Goal: Transaction & Acquisition: Register for event/course

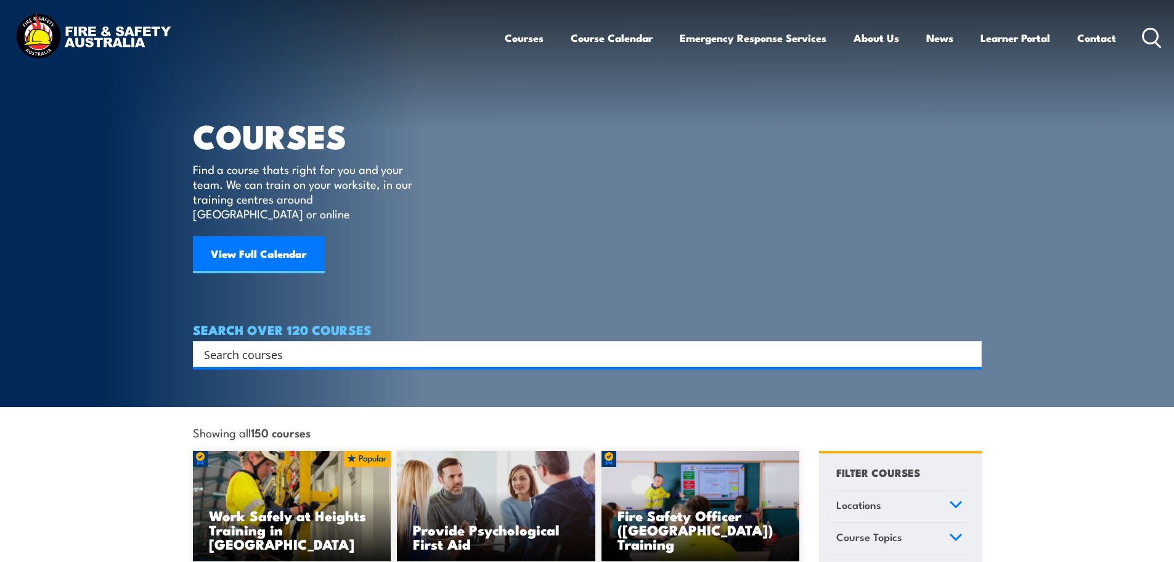
click at [328, 345] on input "Search input" at bounding box center [579, 354] width 751 height 18
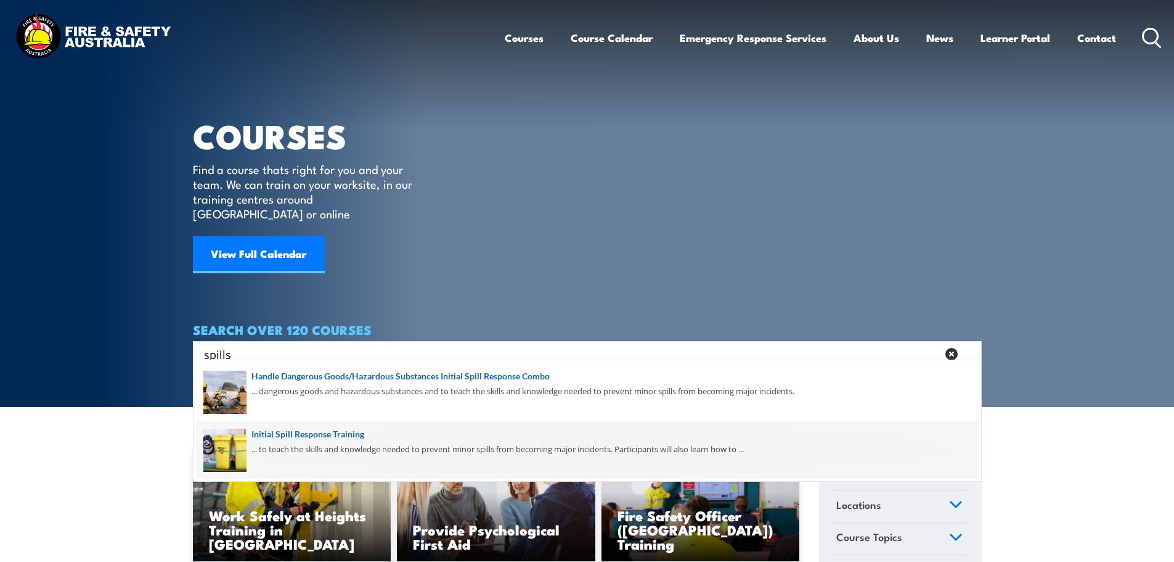
type input "spills"
click at [353, 434] on span at bounding box center [588, 449] width 782 height 58
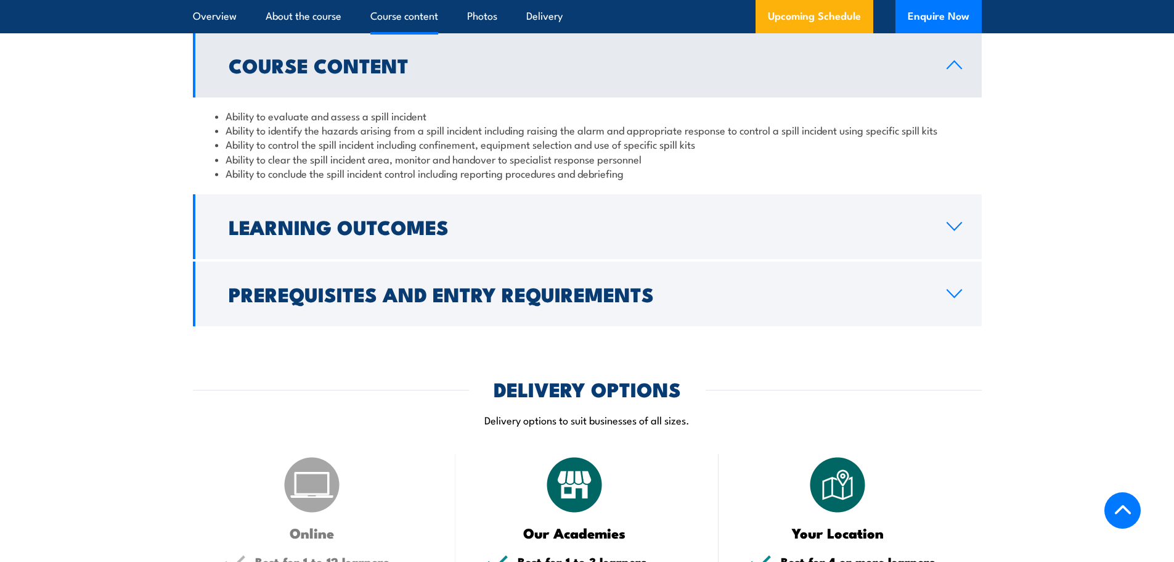
scroll to position [1109, 0]
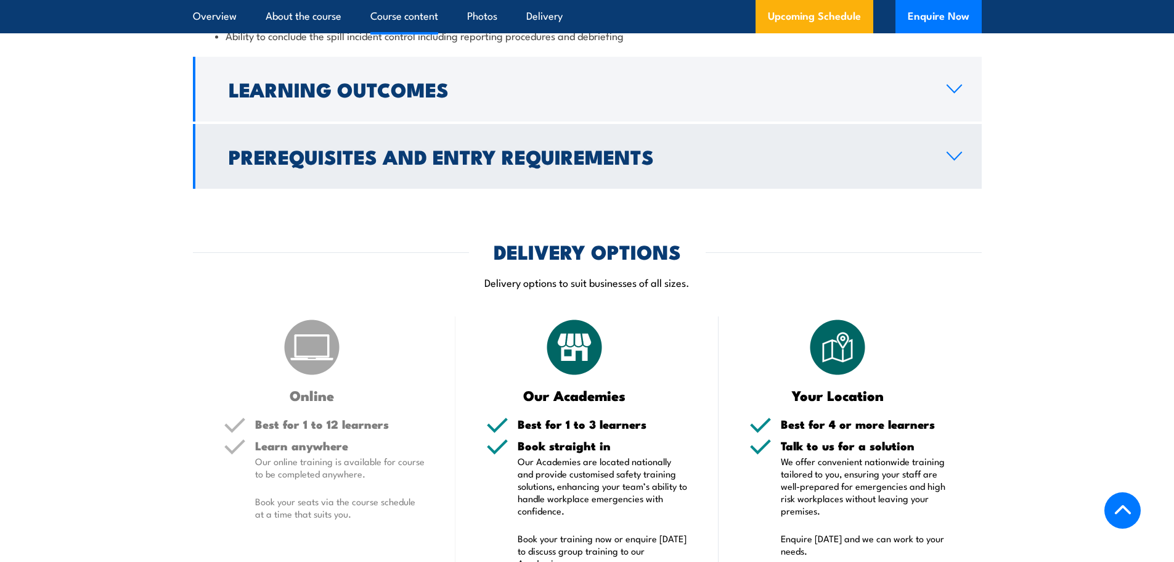
click at [947, 156] on icon at bounding box center [954, 156] width 17 height 10
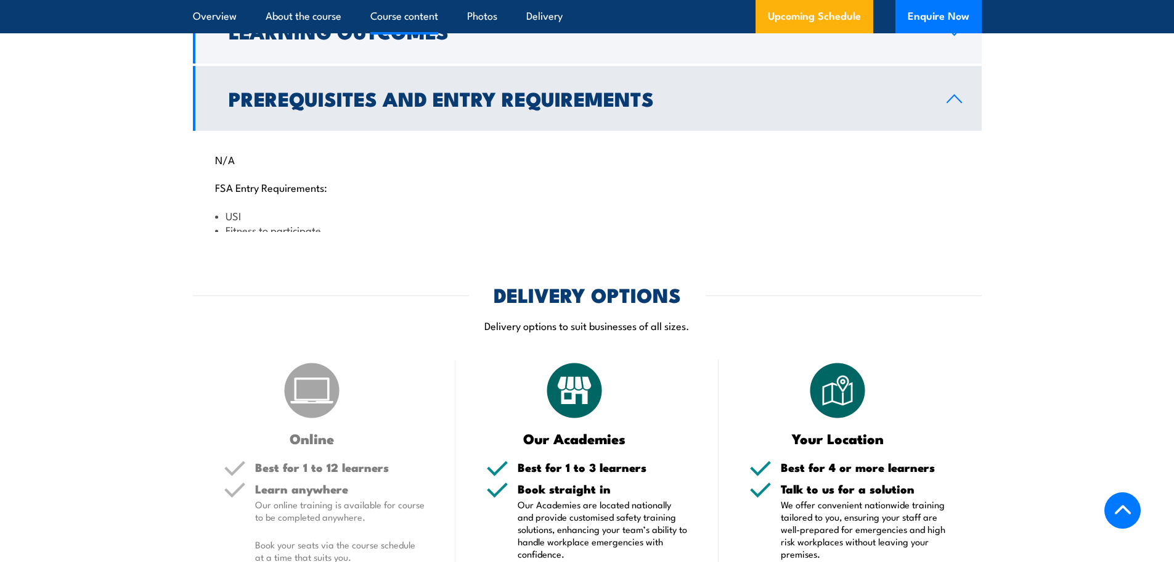
scroll to position [1073, 0]
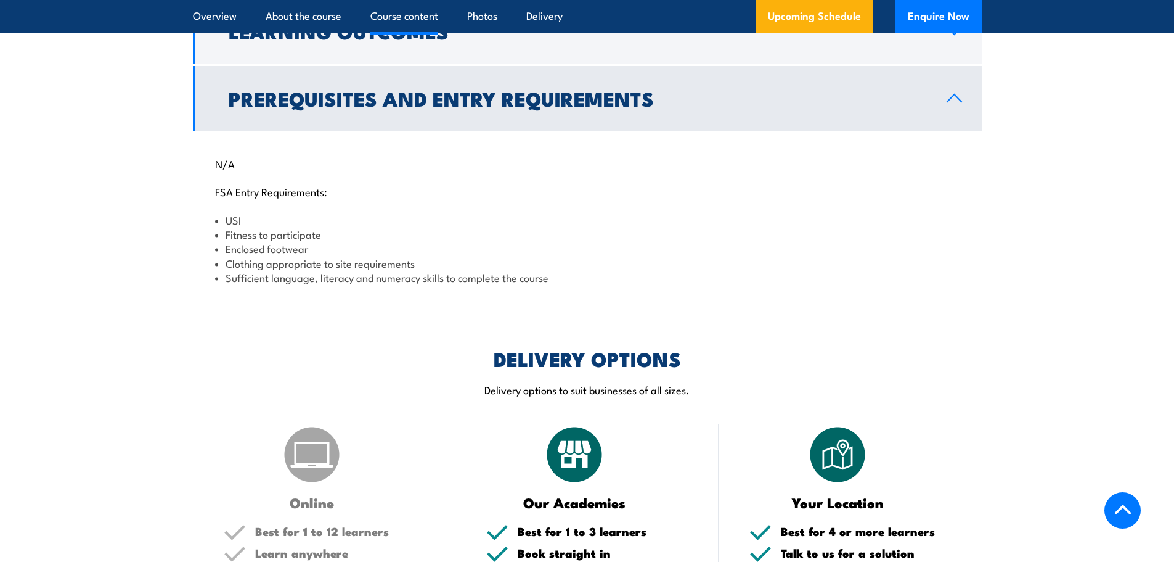
click at [958, 95] on icon at bounding box center [954, 98] width 17 height 10
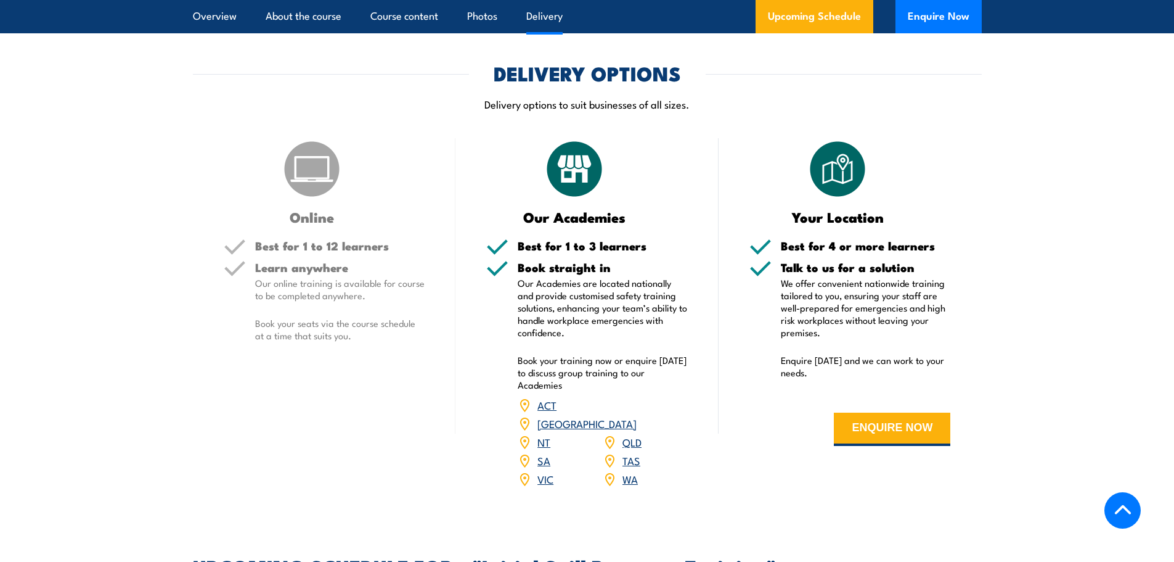
scroll to position [1196, 0]
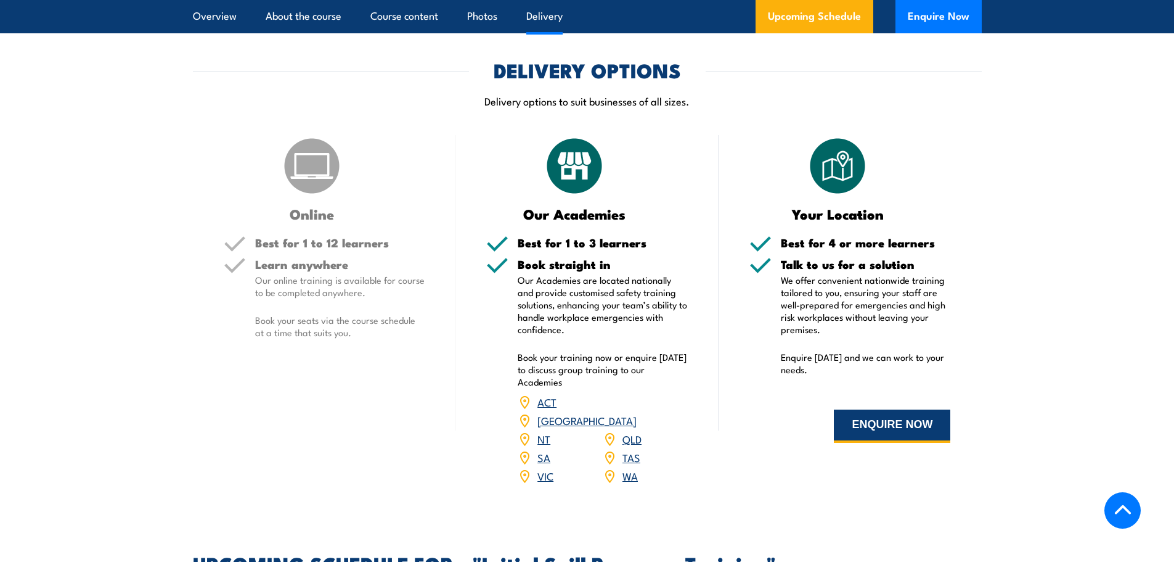
click at [883, 422] on button "ENQUIRE NOW" at bounding box center [892, 425] width 116 height 33
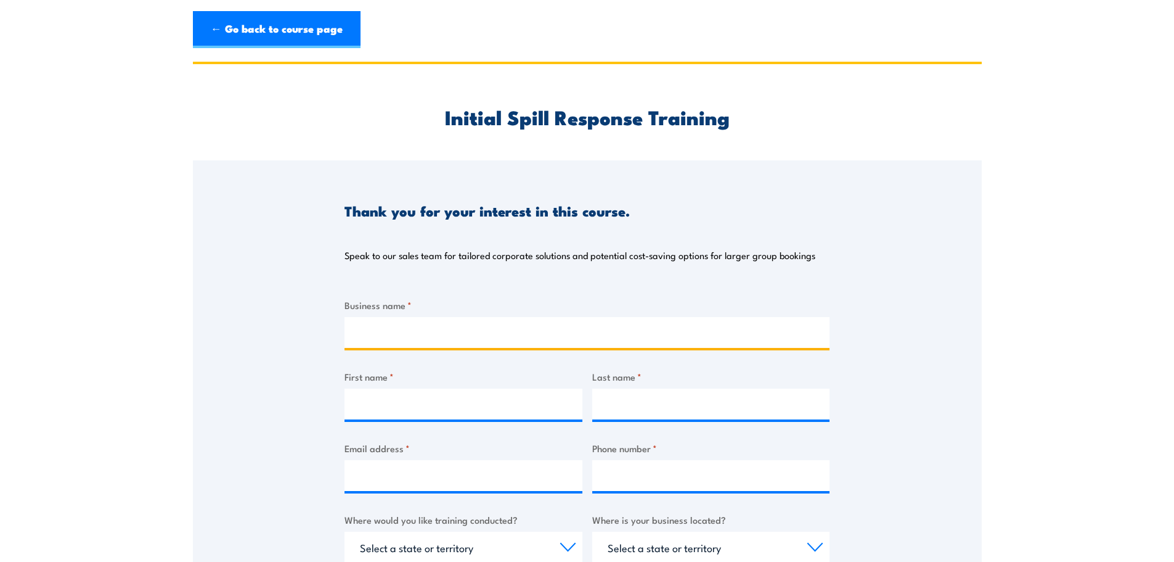
click at [401, 339] on input "Business name *" at bounding box center [587, 332] width 485 height 31
type input "Direct Couriers"
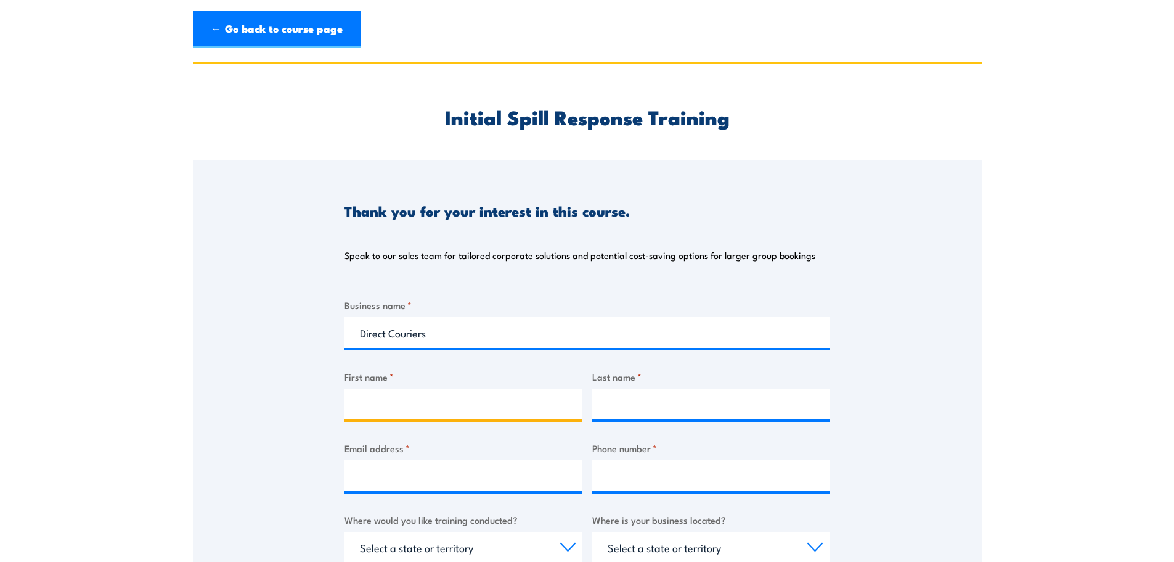
click at [374, 393] on input "First name *" at bounding box center [464, 403] width 238 height 31
type input "Jim"
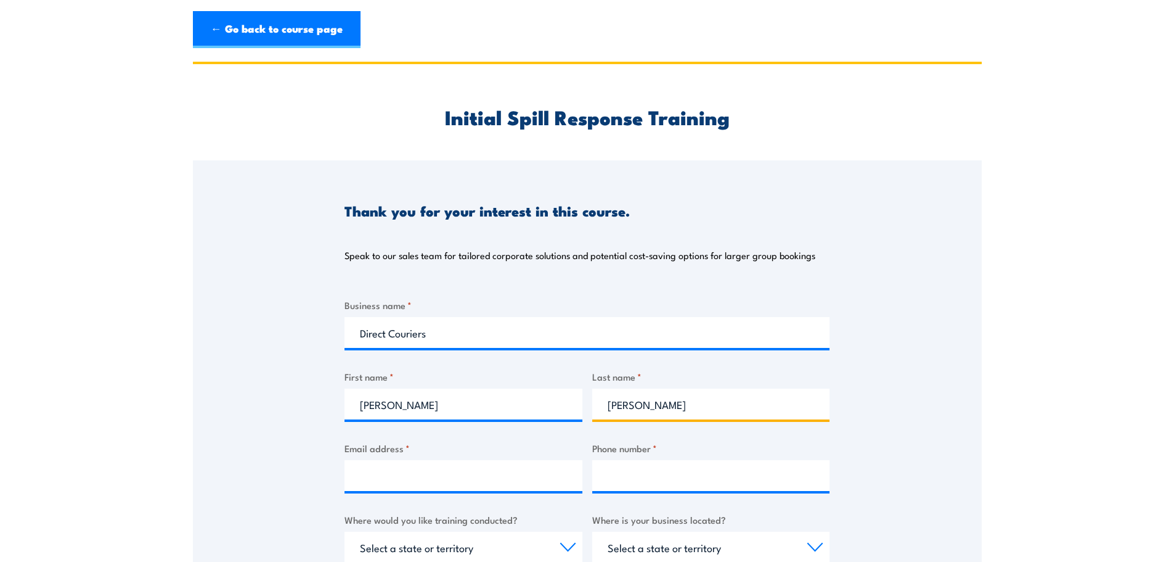
type input "O'Connell"
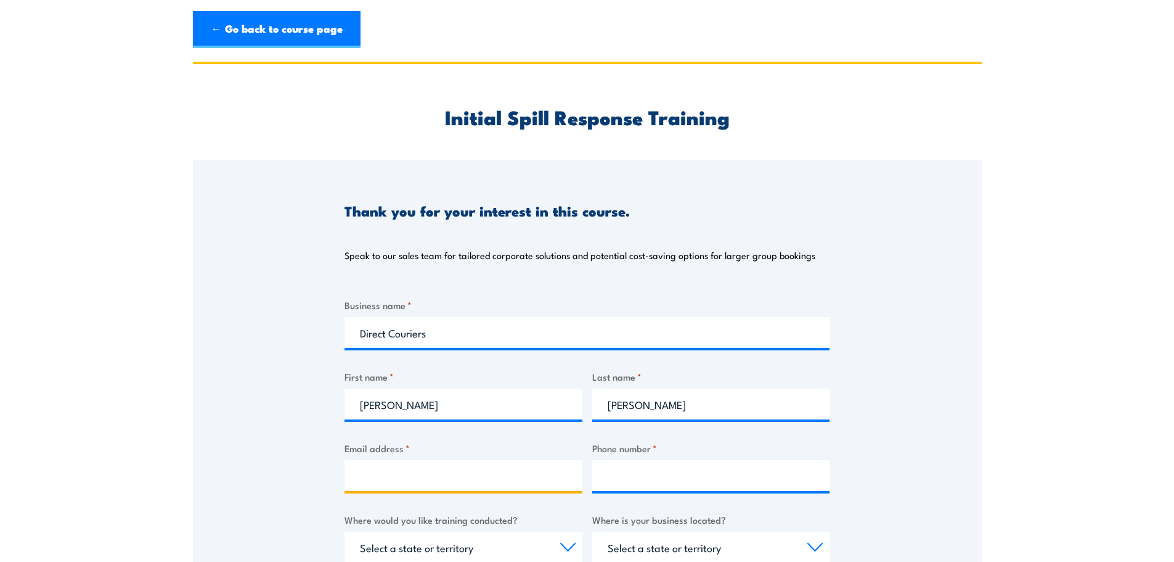
click at [378, 475] on input "Email address *" at bounding box center [464, 475] width 238 height 31
type input "joconnell@directcouriers.com.au"
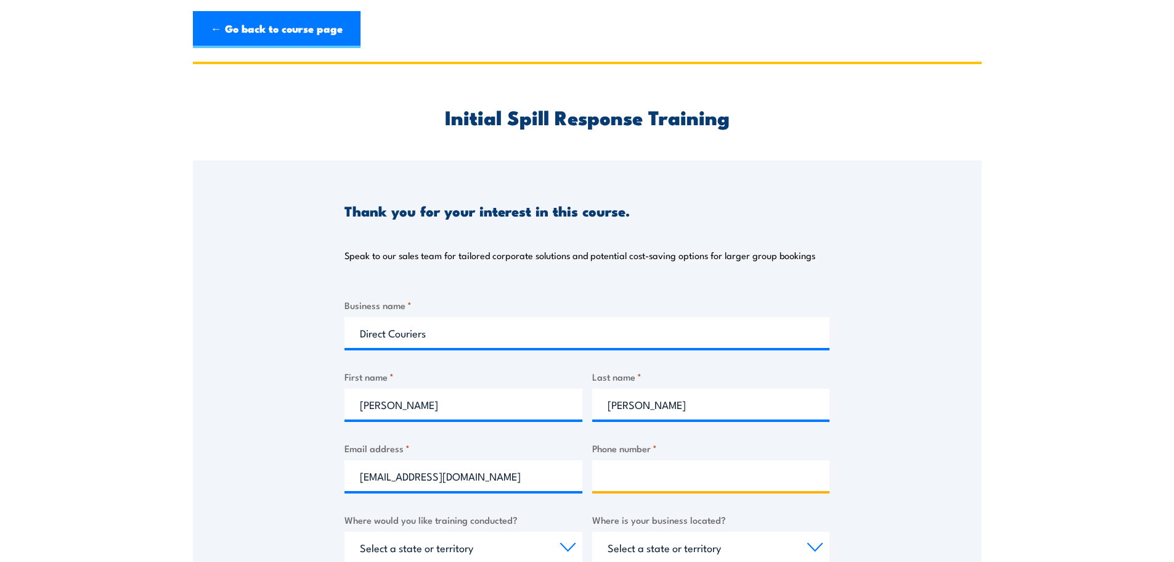
click at [620, 481] on input "Phone number *" at bounding box center [711, 475] width 238 height 31
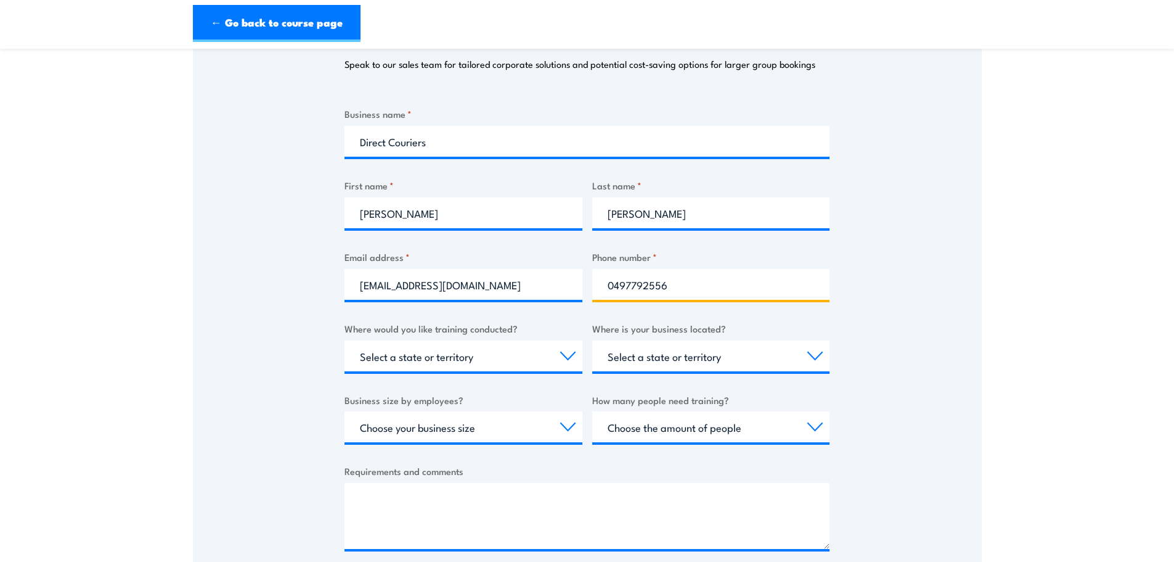
scroll to position [247, 0]
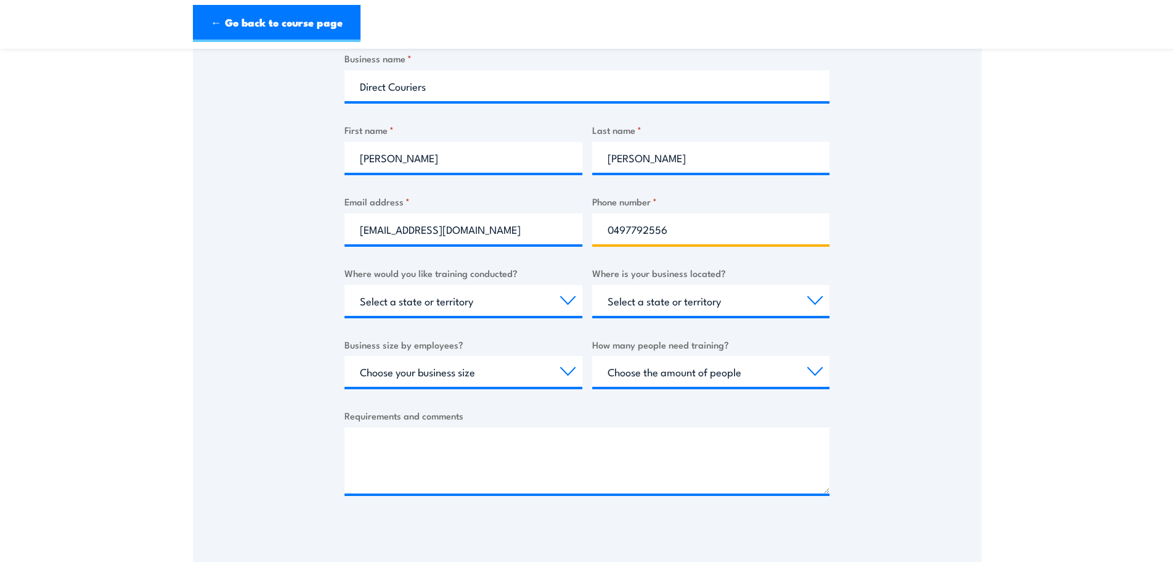
type input "0497792556"
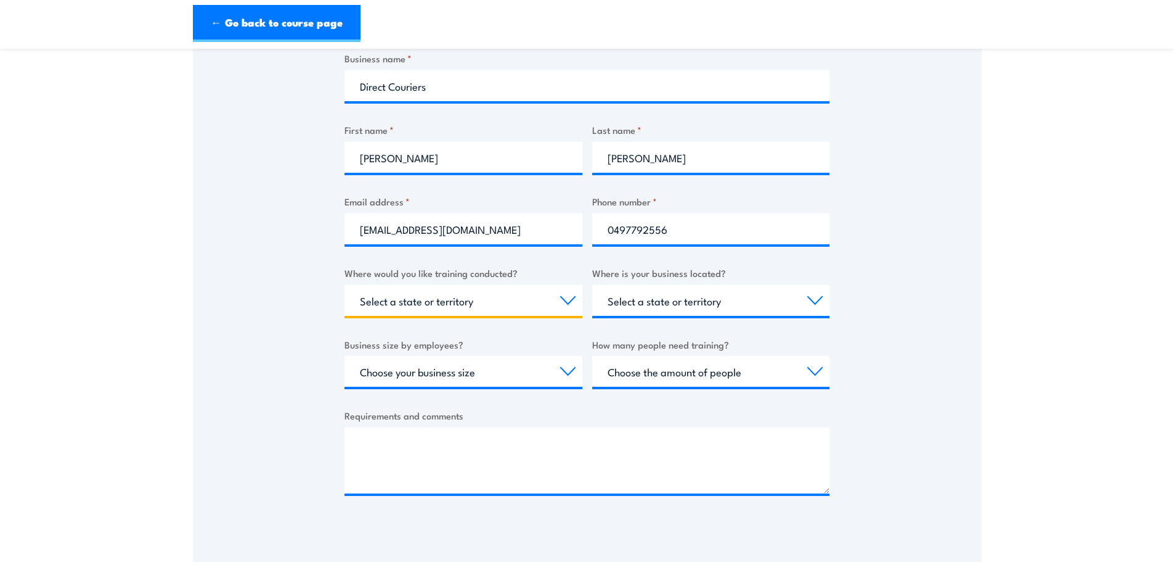
click at [485, 304] on select "Select a state or territory Nationally - multiple locations QLD NSW VIC SA ACT …" at bounding box center [464, 300] width 238 height 31
select select "QLD"
click at [345, 285] on select "Select a state or territory Nationally - multiple locations QLD NSW VIC SA ACT …" at bounding box center [464, 300] width 238 height 31
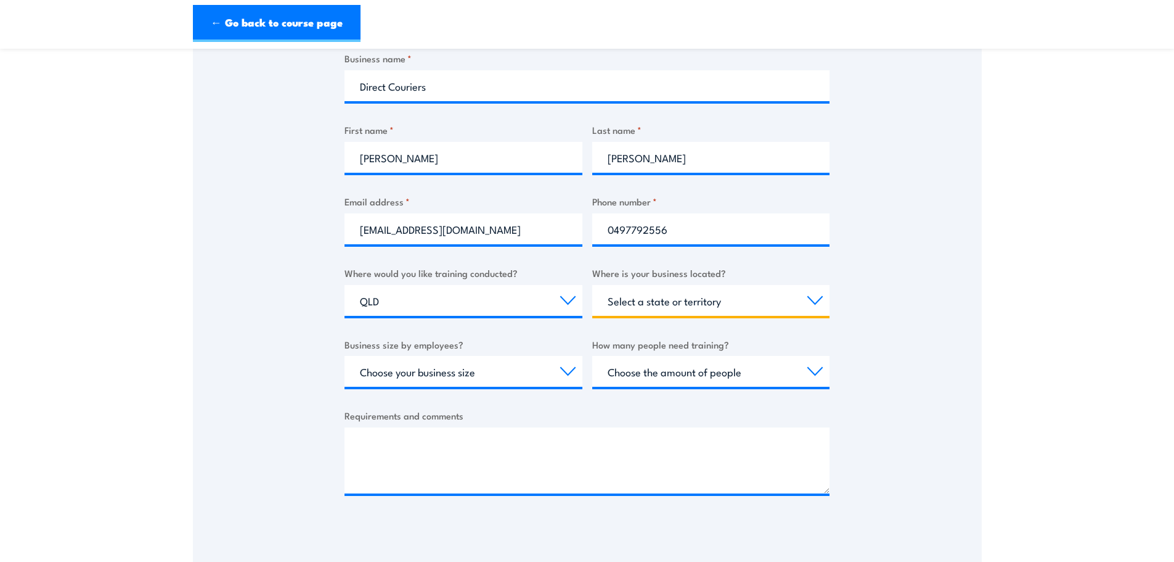
click at [713, 303] on select "Select a state or territory QLD NSW VIC SA ACT WA TAS NT" at bounding box center [711, 300] width 238 height 31
select select "QLD"
click at [592, 285] on select "Select a state or territory QLD NSW VIC SA ACT WA TAS NT" at bounding box center [711, 300] width 238 height 31
click at [705, 300] on select "Select a state or territory QLD NSW VIC SA ACT WA TAS NT" at bounding box center [711, 300] width 238 height 31
click at [592, 285] on select "Select a state or territory QLD NSW VIC SA ACT WA TAS NT" at bounding box center [711, 300] width 238 height 31
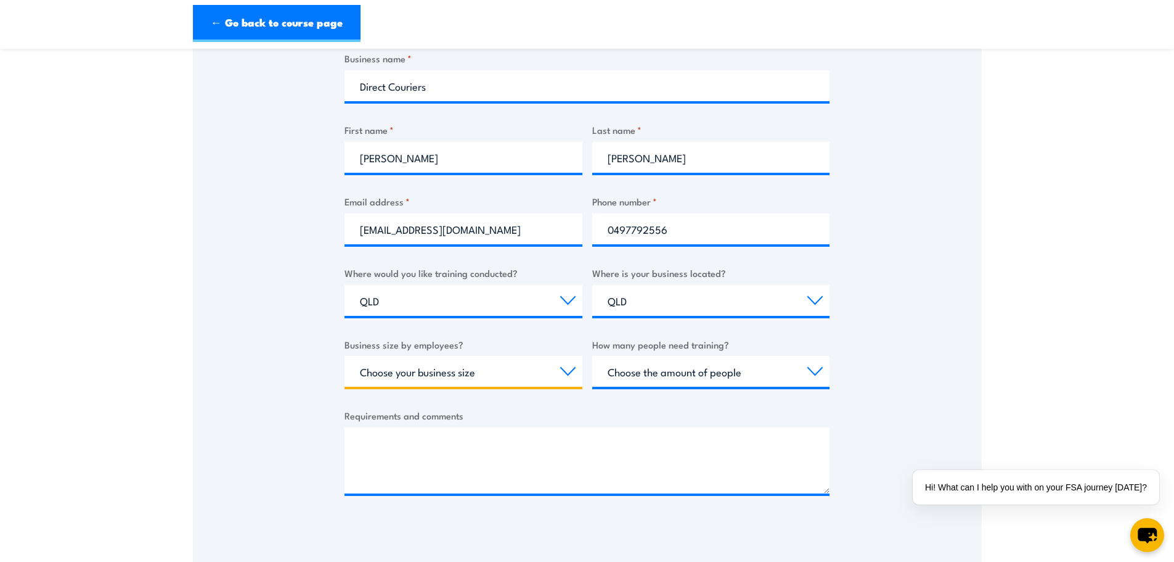
click at [497, 370] on select "Choose your business size 1 to 19 20 to 199 200+" at bounding box center [464, 371] width 238 height 31
click at [345, 356] on select "Choose your business size 1 to 19 20 to 199 200+" at bounding box center [464, 371] width 238 height 31
click at [552, 371] on select "Choose your business size 1 to 19 20 to 199 200+" at bounding box center [464, 371] width 238 height 31
select select "200+"
click at [345, 356] on select "Choose your business size 1 to 19 20 to 199 200+" at bounding box center [464, 371] width 238 height 31
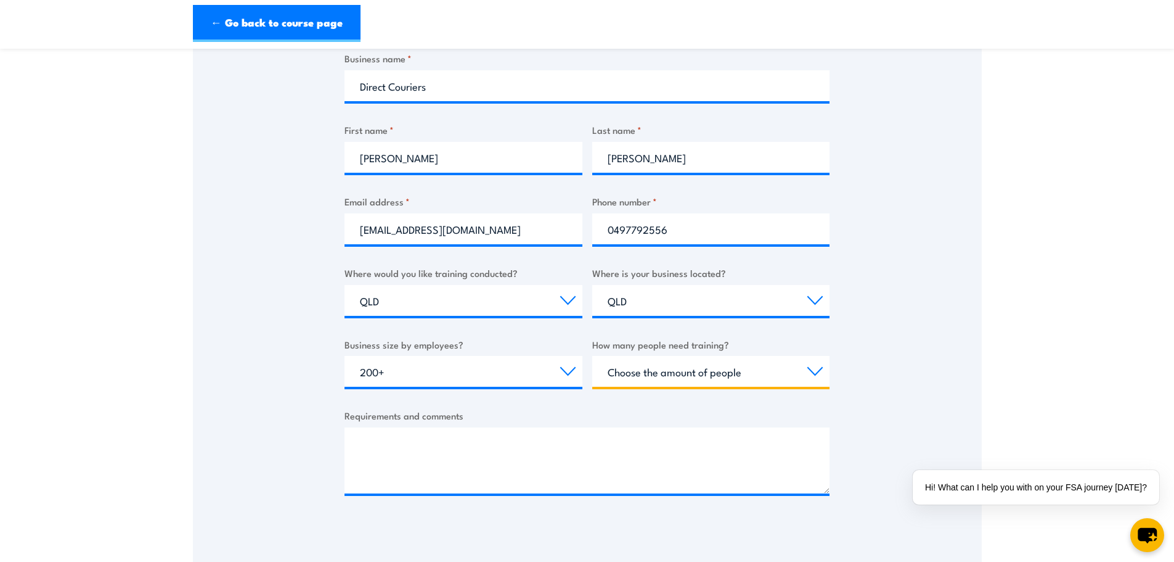
click at [667, 376] on select "Choose the amount of people 1 to 4 5 to 19 20+" at bounding box center [711, 371] width 238 height 31
click at [592, 356] on select "Choose the amount of people 1 to 4 5 to 19 20+" at bounding box center [711, 371] width 238 height 31
click at [753, 370] on select "Choose the amount of people 1 to 4 5 to 19 20+" at bounding box center [711, 371] width 238 height 31
click at [592, 356] on select "Choose the amount of people 1 to 4 5 to 19 20+" at bounding box center [711, 371] width 238 height 31
click at [680, 373] on select "Choose the amount of people 1 to 4 5 to 19 20+" at bounding box center [711, 371] width 238 height 31
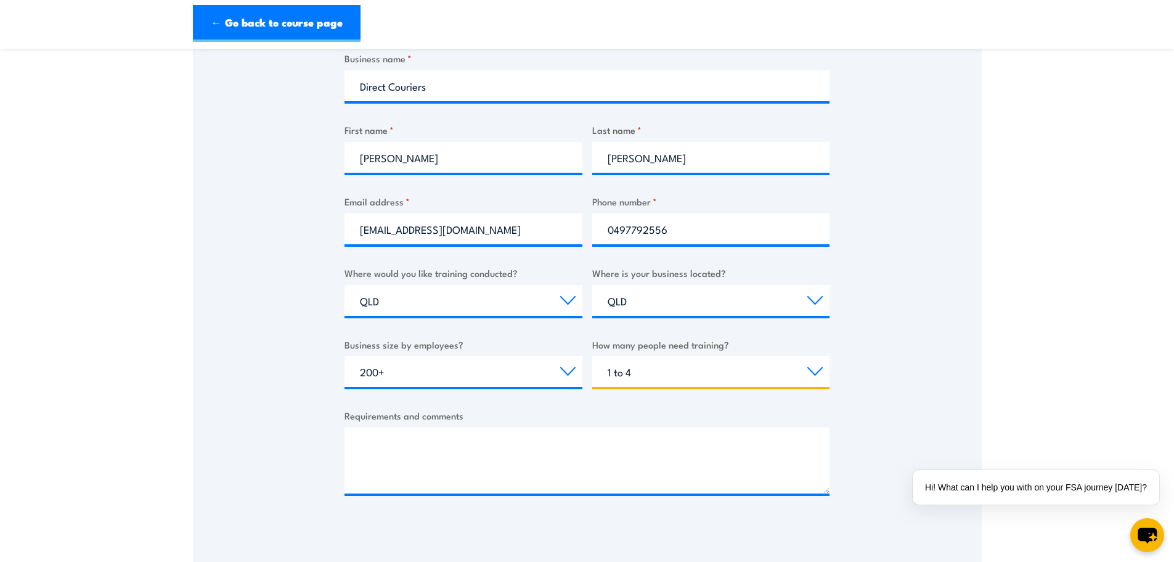
select select "5 to 19"
click at [592, 356] on select "Choose the amount of people 1 to 4 5 to 19 20+" at bounding box center [711, 371] width 238 height 31
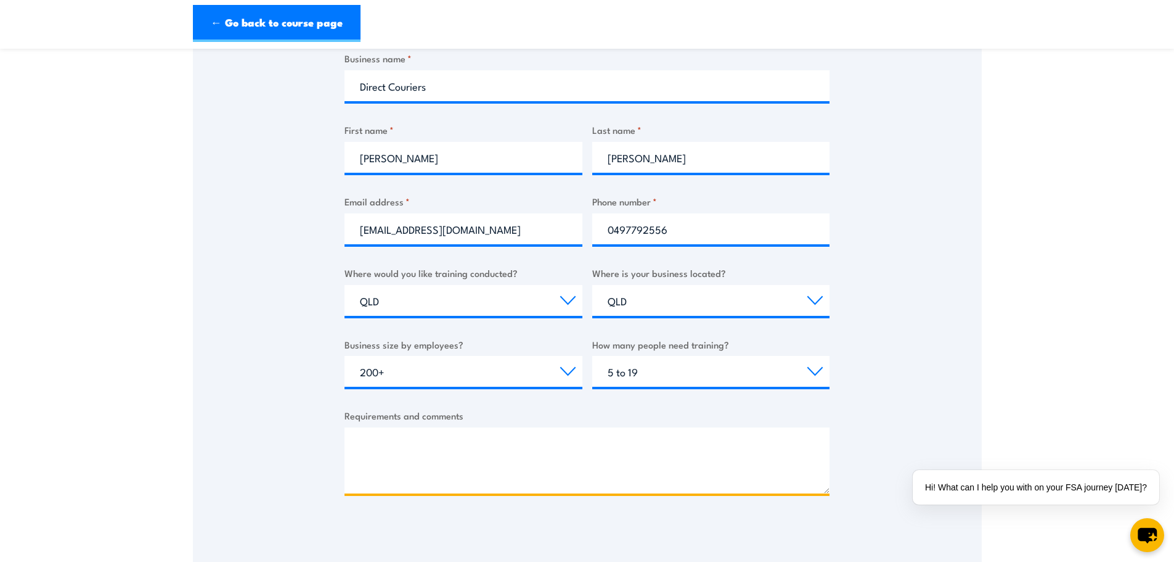
click at [372, 444] on textarea "Requirements and comments" at bounding box center [587, 460] width 485 height 66
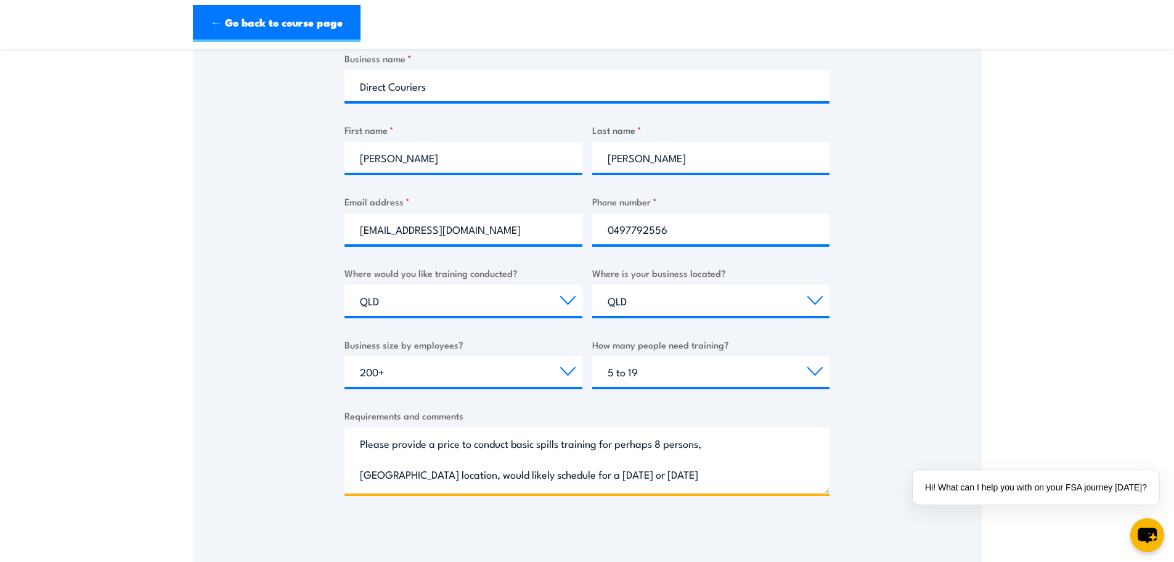
scroll to position [555, 0]
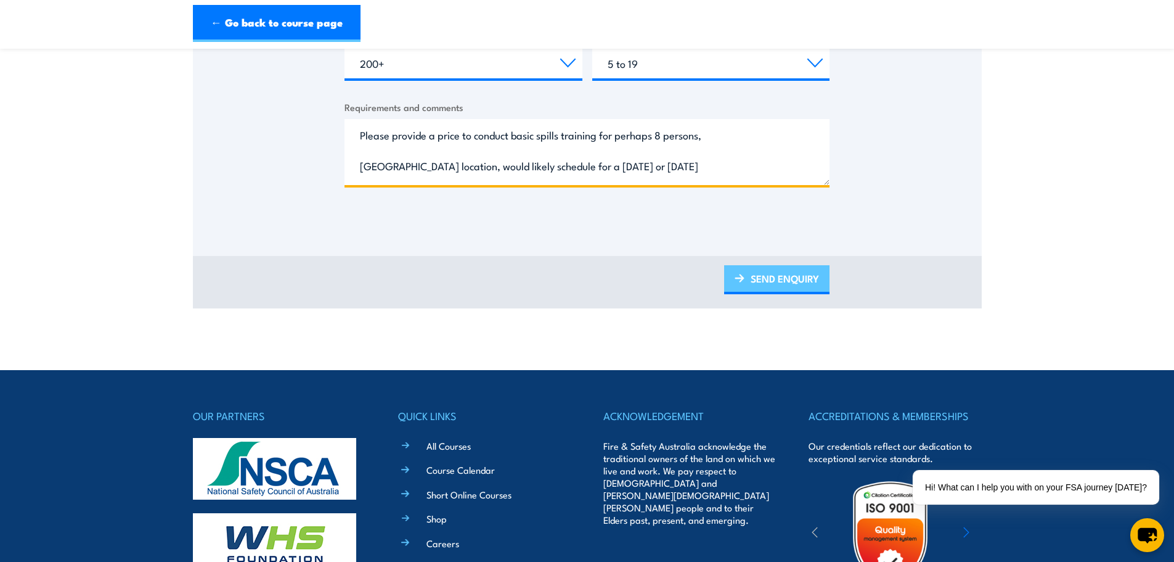
type textarea "Please provide a price to conduct basic spills training for perhaps 8 persons, …"
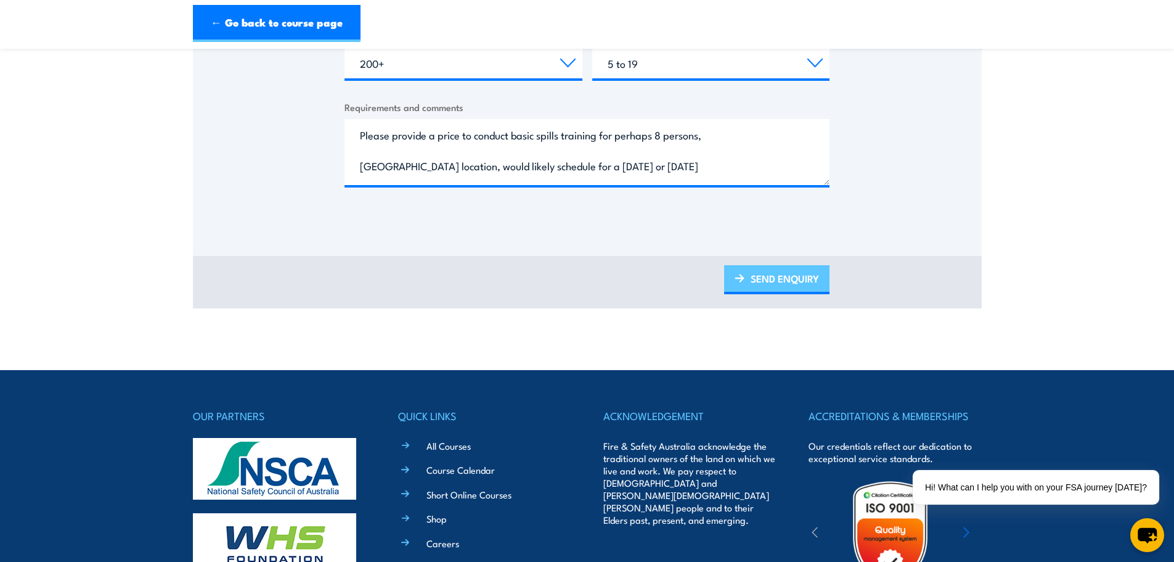
click at [786, 276] on link "SEND ENQUIRY" at bounding box center [776, 279] width 105 height 29
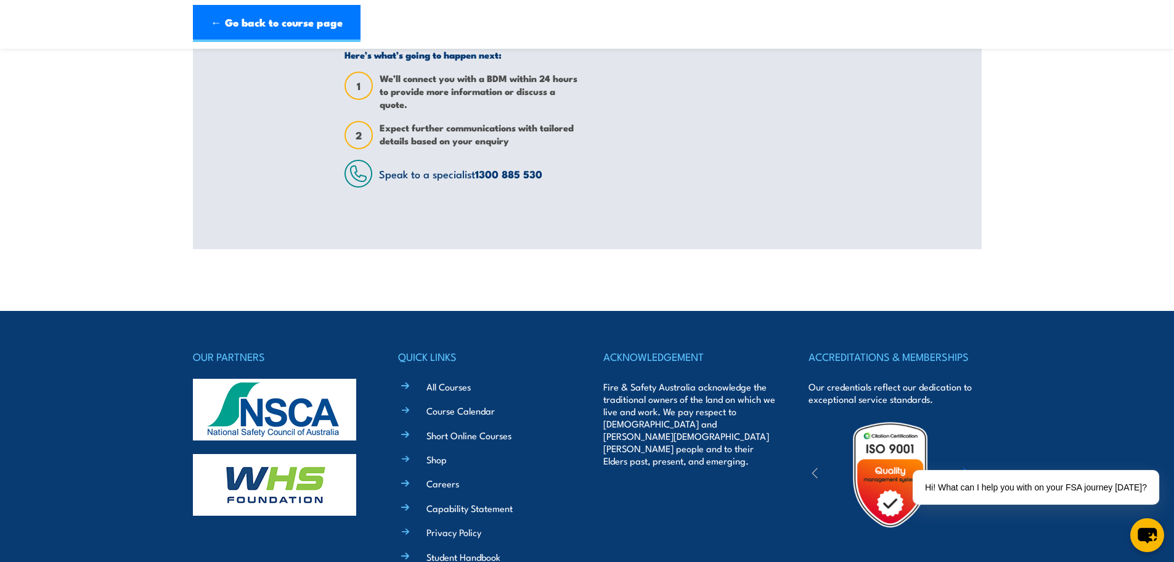
scroll to position [0, 0]
